Goal: Task Accomplishment & Management: Use online tool/utility

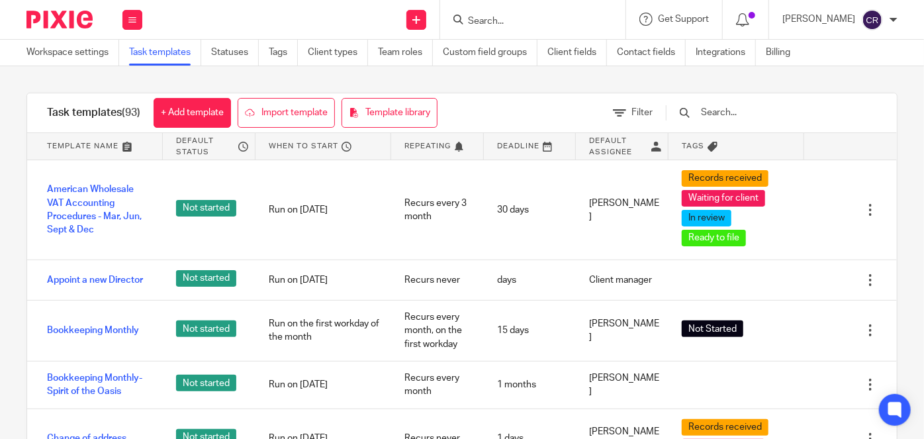
click at [529, 18] on input "Search" at bounding box center [526, 22] width 119 height 12
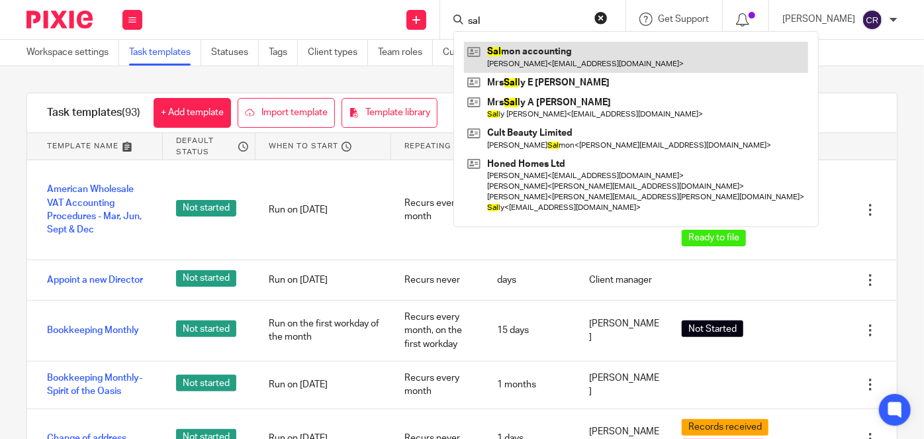
type input "sal"
click at [516, 52] on link at bounding box center [636, 57] width 344 height 30
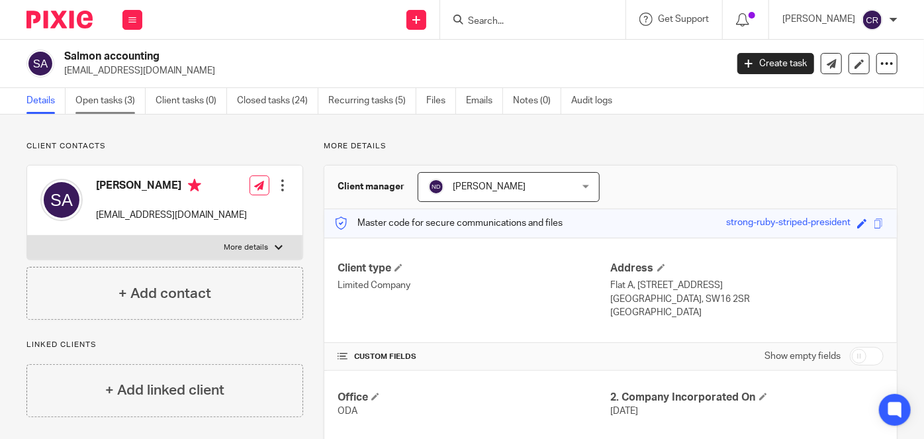
click at [122, 101] on link "Open tasks (3)" at bounding box center [110, 101] width 70 height 26
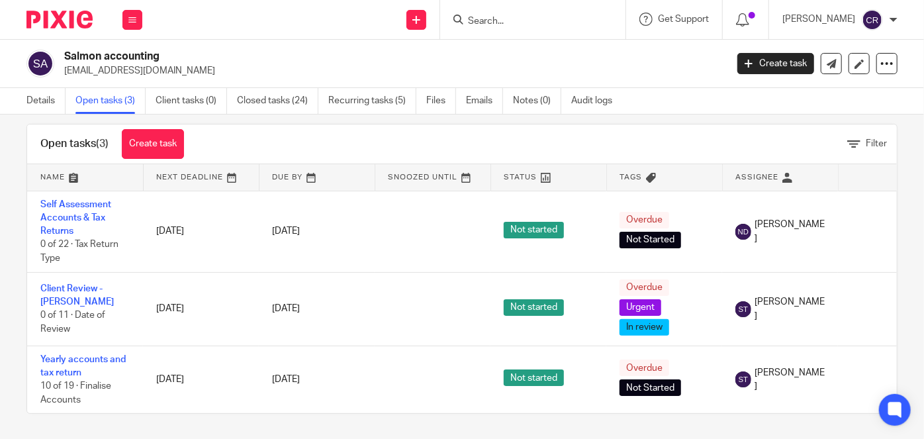
scroll to position [26, 0]
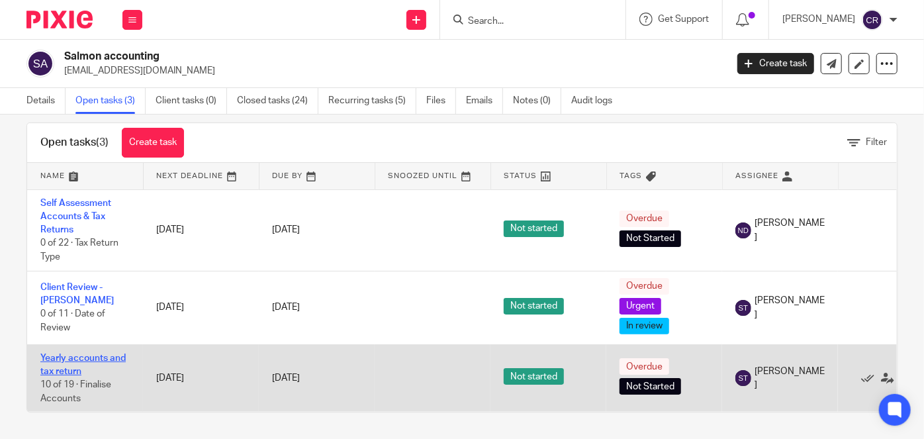
click at [92, 353] on link "Yearly accounts and tax return" at bounding box center [82, 364] width 85 height 23
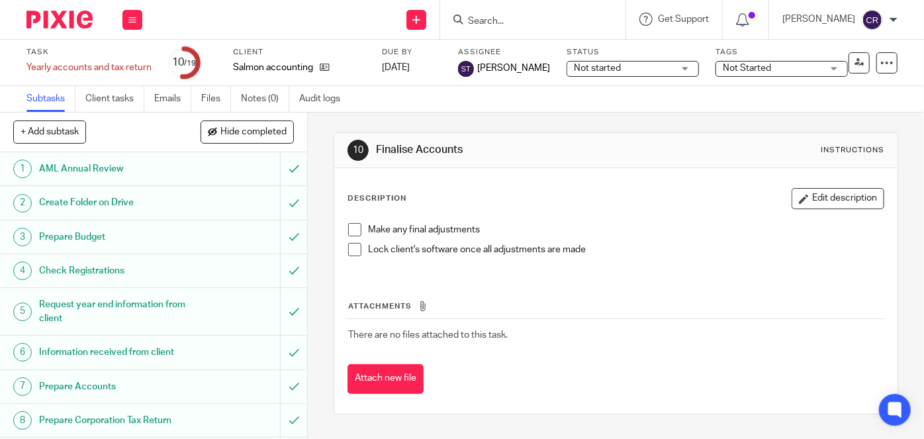
click at [154, 238] on h1 "Prepare Budget" at bounding box center [115, 237] width 152 height 20
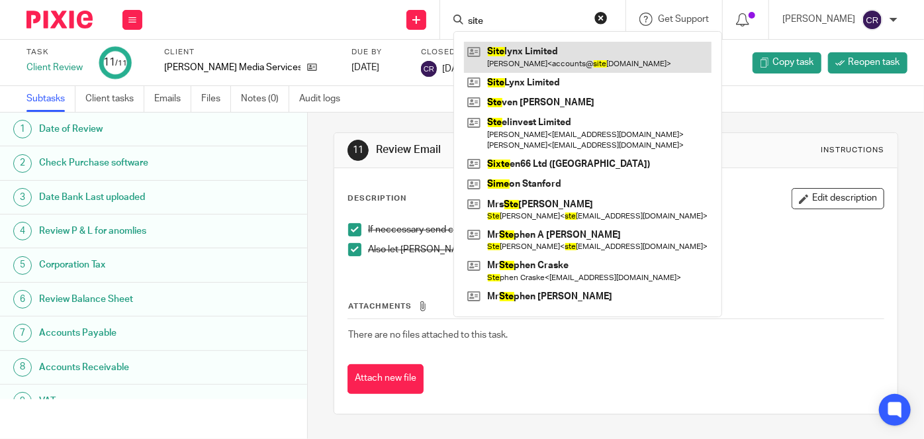
type input "site"
click at [522, 60] on link at bounding box center [588, 57] width 248 height 30
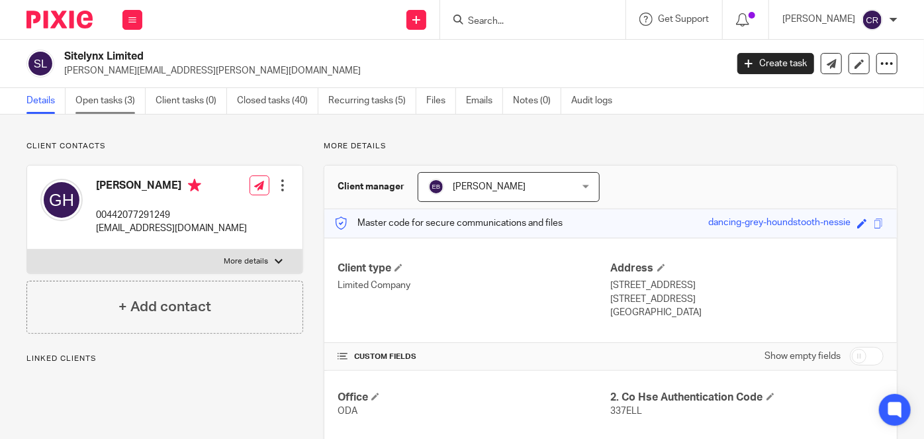
click at [122, 99] on link "Open tasks (3)" at bounding box center [110, 101] width 70 height 26
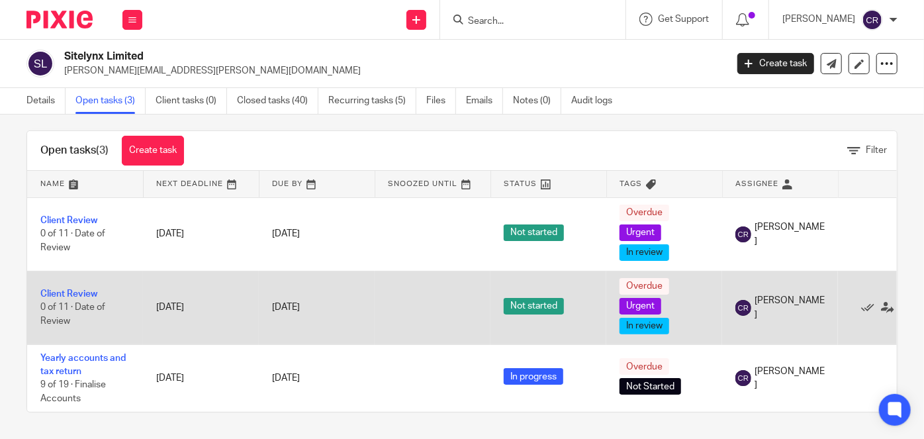
scroll to position [18, 0]
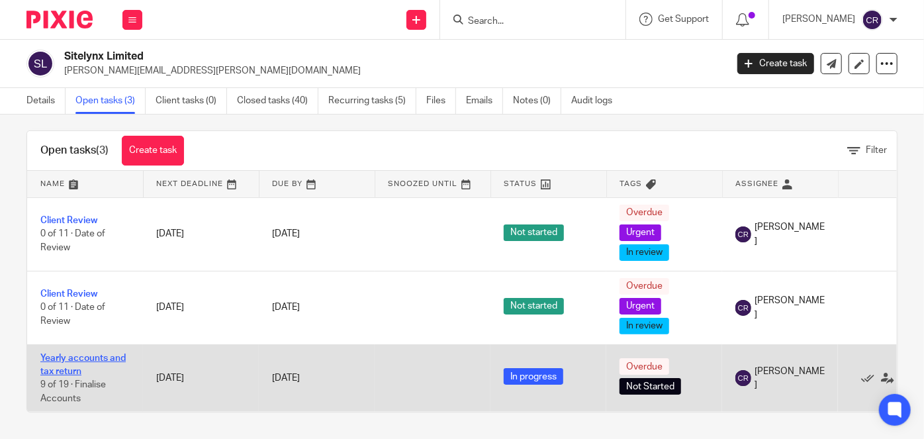
click at [111, 353] on link "Yearly accounts and tax return" at bounding box center [82, 364] width 85 height 23
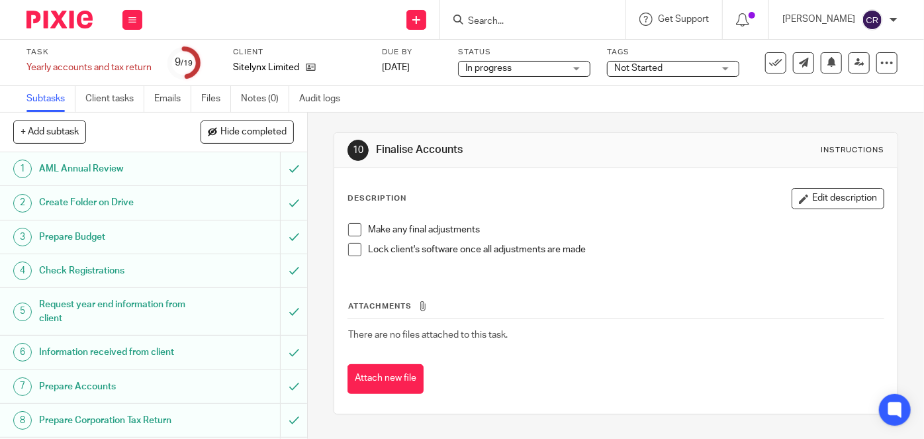
click at [154, 203] on h1 "Create Folder on Drive" at bounding box center [115, 203] width 152 height 20
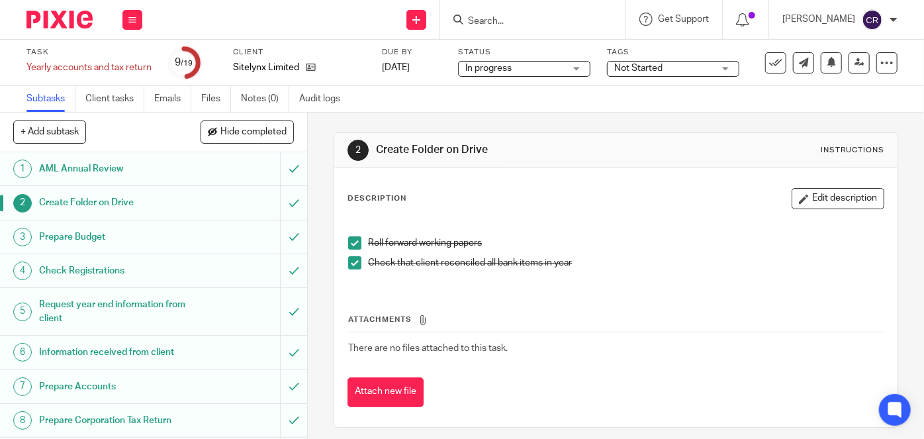
click at [130, 238] on h1 "Prepare Budget" at bounding box center [115, 237] width 152 height 20
